Goal: Navigation & Orientation: Find specific page/section

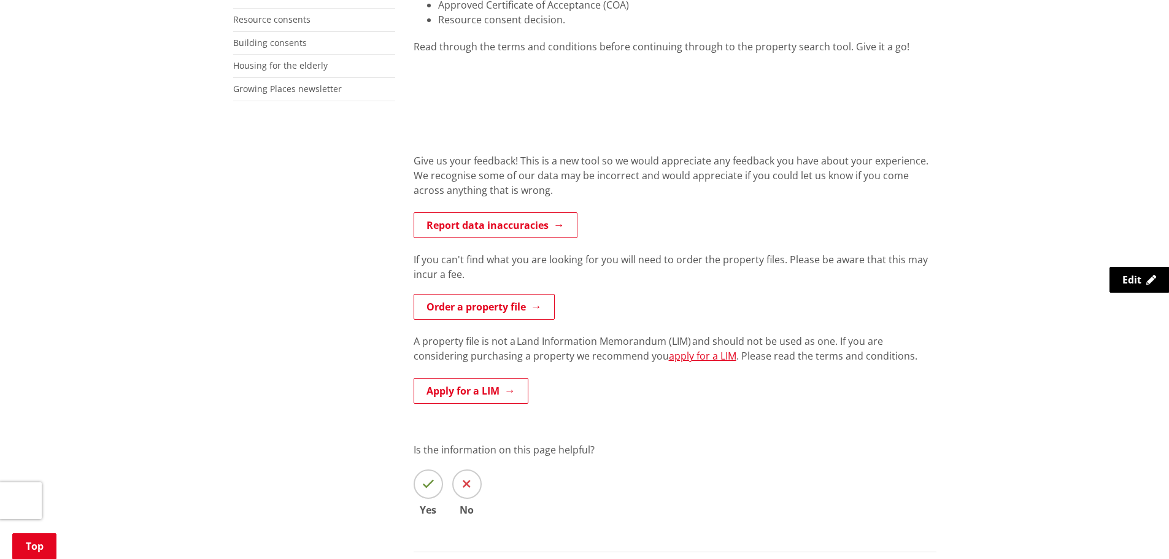
scroll to position [430, 0]
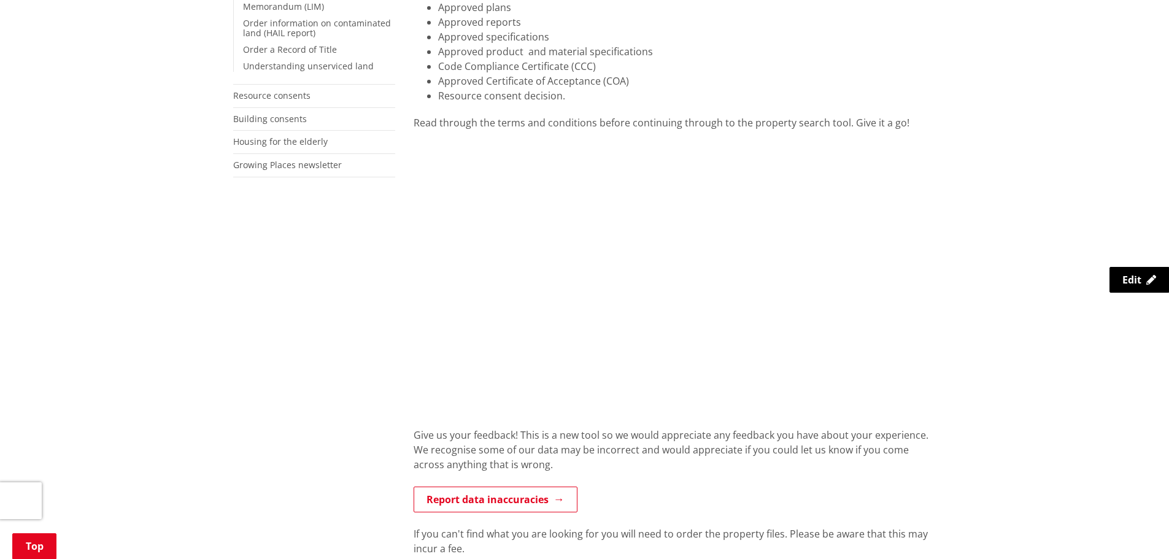
click at [374, 266] on div "More from this section Consents, building and property Property and land inform…" at bounding box center [585, 370] width 722 height 991
click at [373, 272] on div "More from this section Consents, building and property Property and land inform…" at bounding box center [585, 370] width 722 height 991
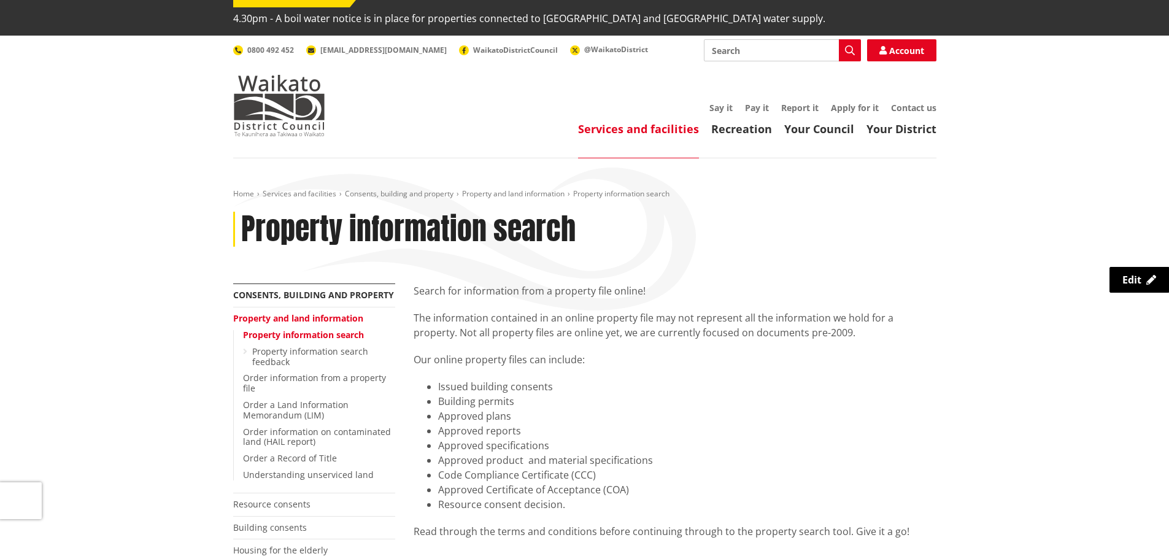
scroll to position [0, 0]
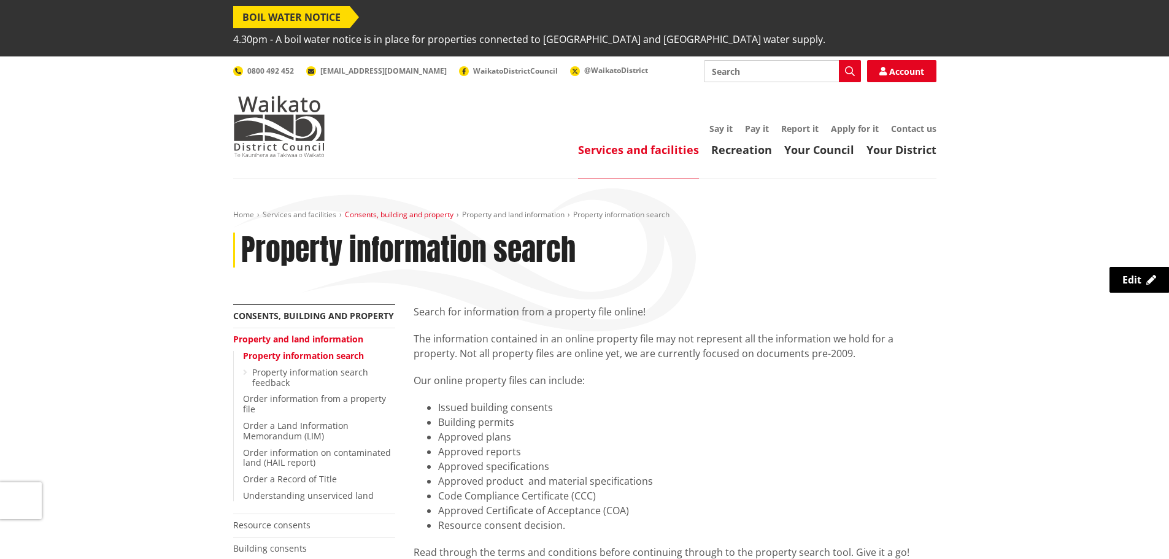
click at [427, 209] on link "Consents, building and property" at bounding box center [399, 214] width 109 height 10
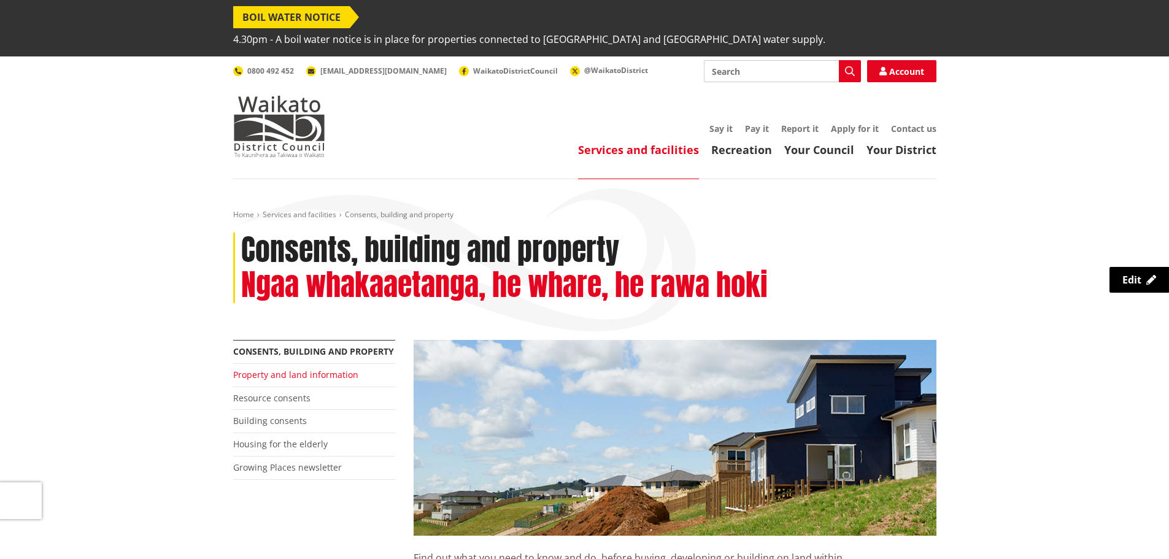
click at [248, 369] on link "Property and land information" at bounding box center [295, 375] width 125 height 12
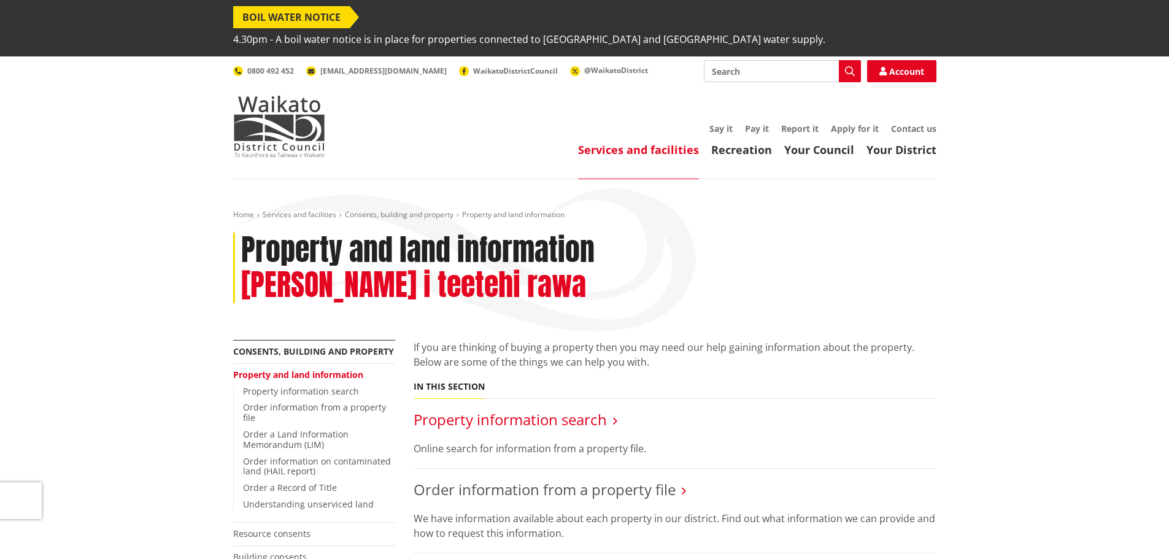
click at [558, 409] on link "Property information search" at bounding box center [510, 419] width 193 height 20
